Goal: Task Accomplishment & Management: Manage account settings

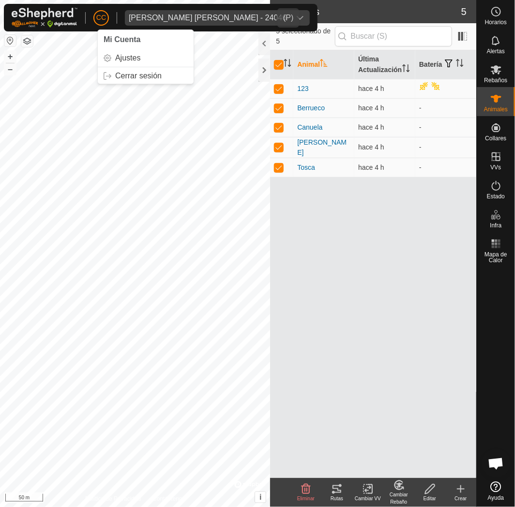
click at [160, 14] on div "[PERSON_NAME] [PERSON_NAME] - 24046" at bounding box center [208, 18] width 158 height 8
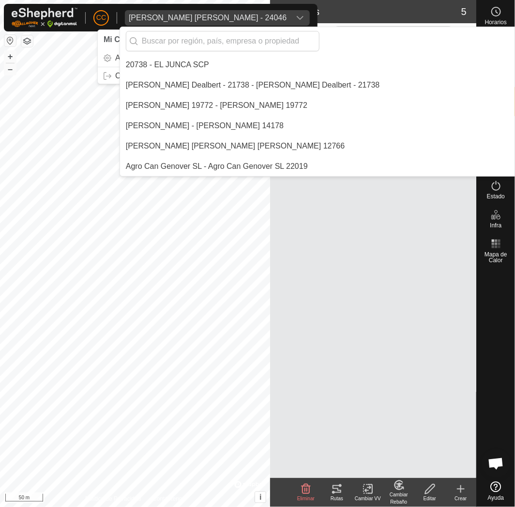
scroll to position [5304, 0]
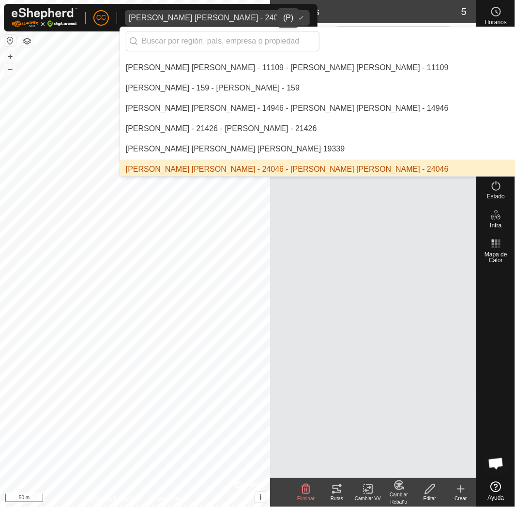
click at [166, 165] on li "[PERSON_NAME] [PERSON_NAME] - 24046 - [PERSON_NAME] [PERSON_NAME] - 24046" at bounding box center [511, 169] width 783 height 19
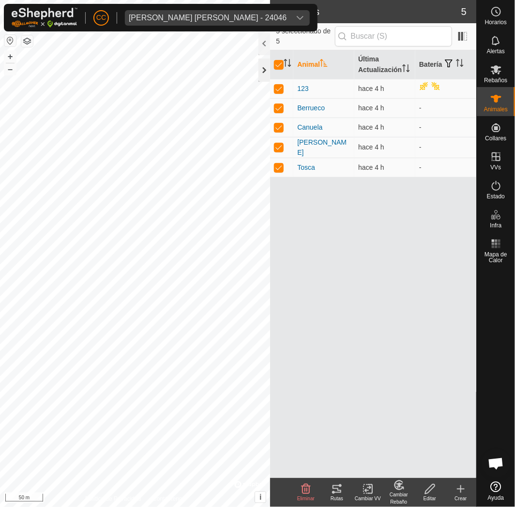
click at [265, 69] on div at bounding box center [265, 70] width 12 height 23
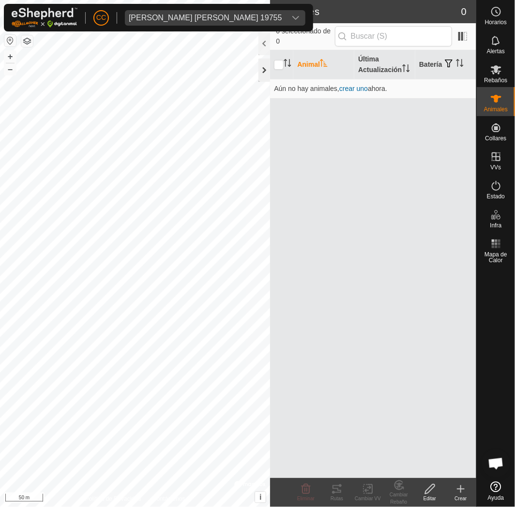
click at [268, 66] on div at bounding box center [265, 70] width 12 height 23
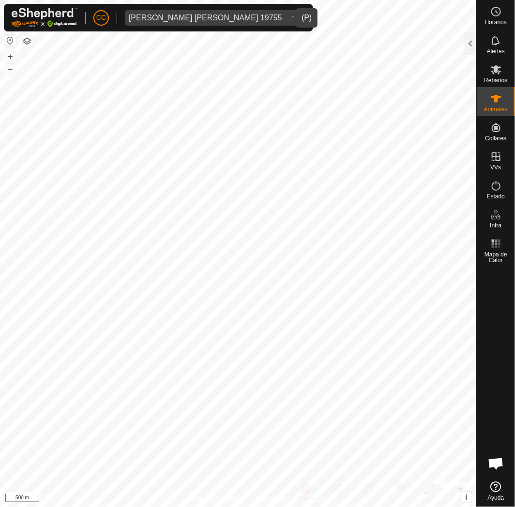
click at [162, 16] on div "Ana Isabel De La Iglesia Gutierrez 19755" at bounding box center [205, 18] width 153 height 8
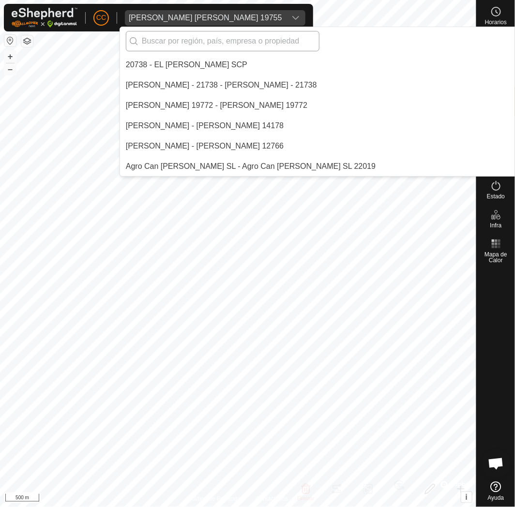
scroll to position [507, 0]
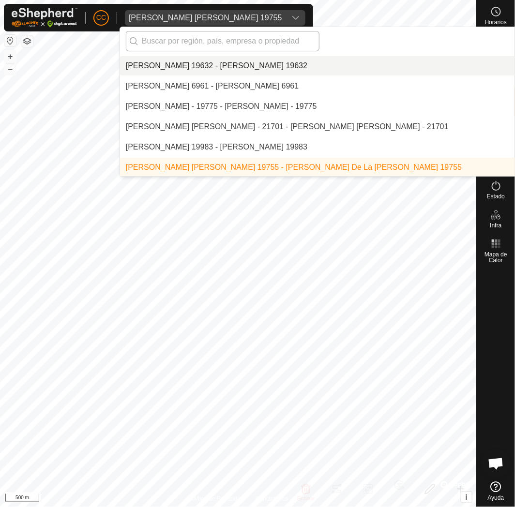
click at [217, 43] on input "text" at bounding box center [223, 41] width 194 height 20
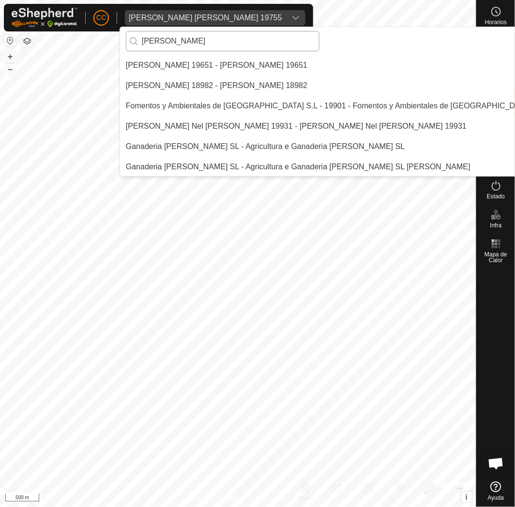
scroll to position [0, 0]
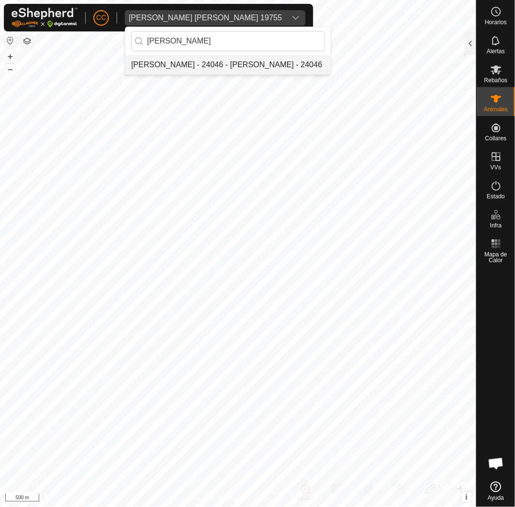
type input "melqui"
click at [215, 69] on li "[PERSON_NAME] [PERSON_NAME] - 24046 - [PERSON_NAME] [PERSON_NAME] - 24046" at bounding box center [227, 64] width 205 height 19
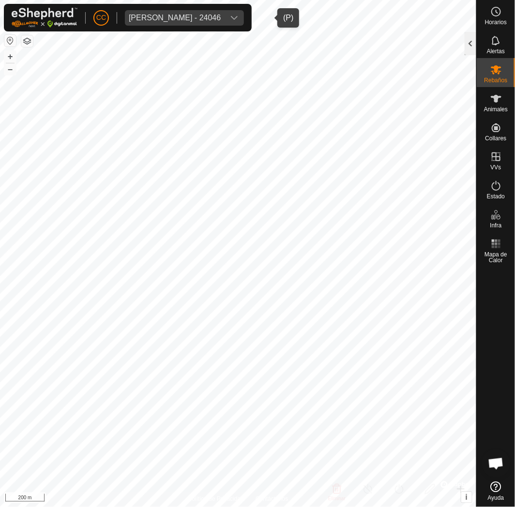
click at [472, 41] on div at bounding box center [471, 43] width 12 height 23
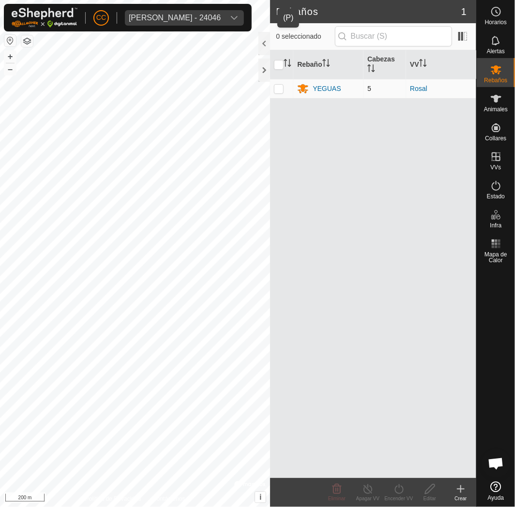
click at [282, 88] on p-checkbox at bounding box center [279, 89] width 10 height 8
checkbox input "true"
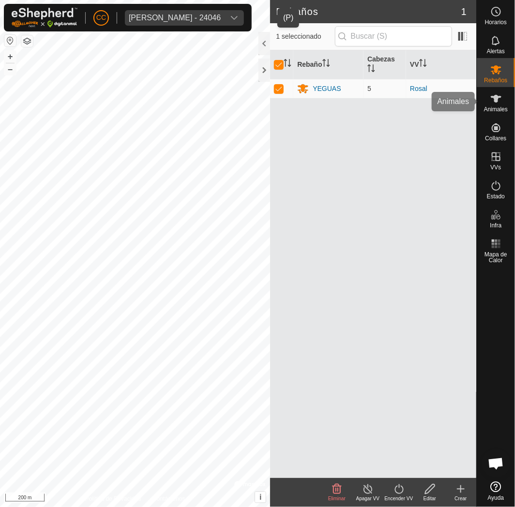
click at [495, 109] on span "Animales" at bounding box center [496, 110] width 24 height 6
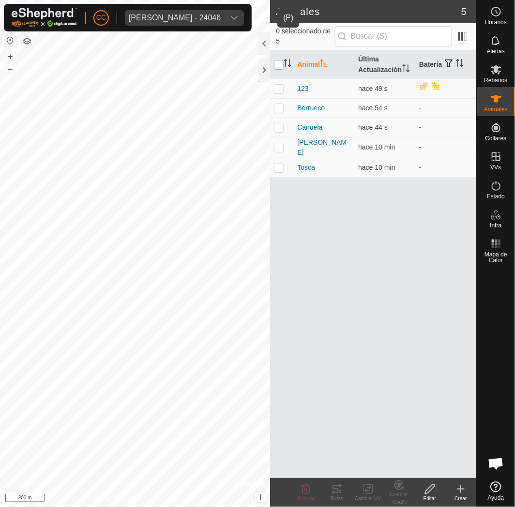
click at [280, 70] on input "checkbox" at bounding box center [279, 65] width 10 height 10
checkbox input "true"
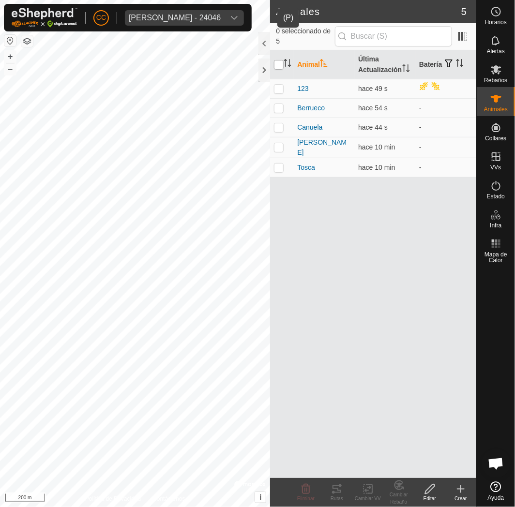
checkbox input "true"
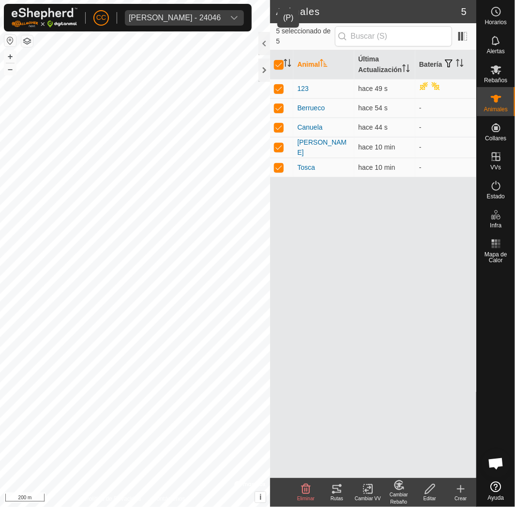
click at [331, 489] on icon at bounding box center [337, 490] width 12 height 12
